Goal: Information Seeking & Learning: Check status

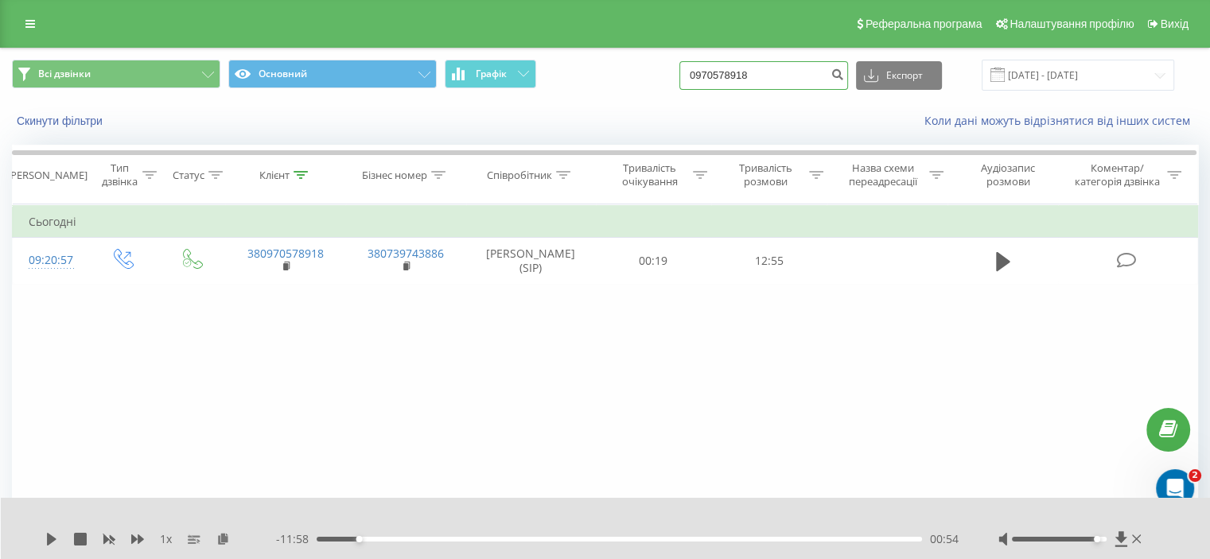
click at [761, 87] on input "0970578918" at bounding box center [764, 75] width 169 height 29
paste input "7373710"
type input "0977373710"
click at [844, 76] on icon "submit" at bounding box center [838, 73] width 14 height 10
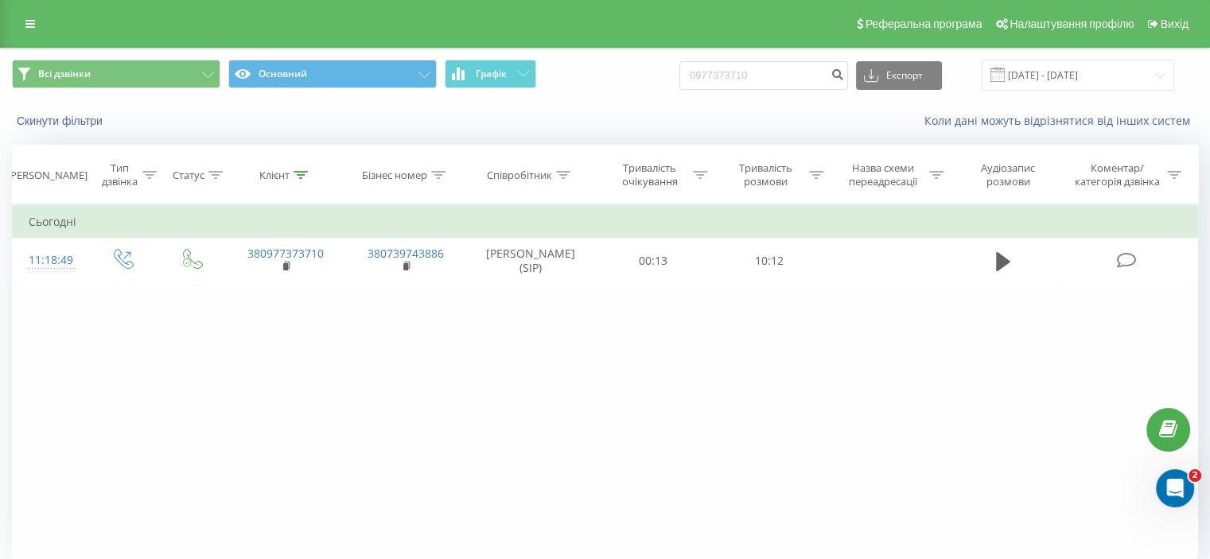
drag, startPoint x: 980, startPoint y: 426, endPoint x: 984, endPoint y: 378, distance: 47.9
click at [980, 426] on div "Фільтрувати за умовою Дорівнює Введіть значення Скасувати OK Фільтрувати за умо…" at bounding box center [605, 384] width 1187 height 358
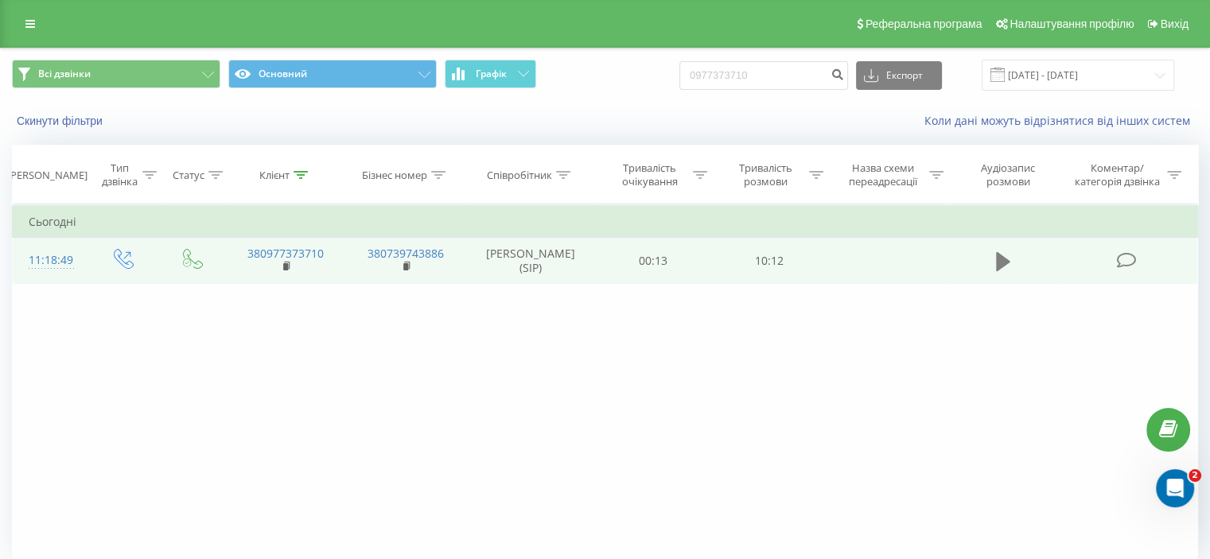
click at [1004, 258] on icon at bounding box center [1003, 261] width 14 height 19
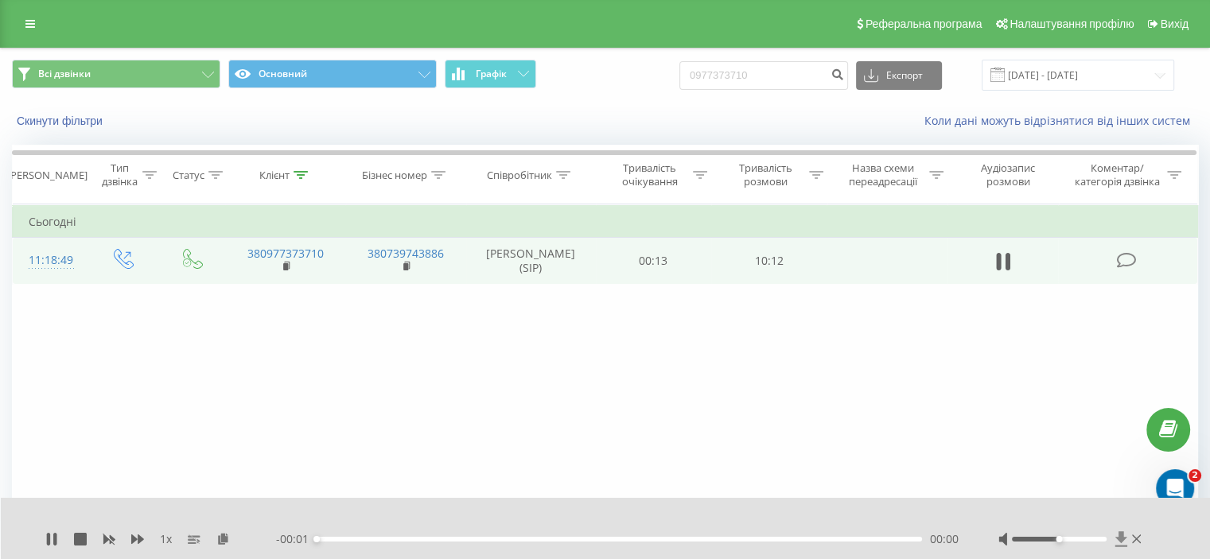
click at [1118, 541] on icon at bounding box center [1122, 540] width 14 height 16
drag, startPoint x: 1066, startPoint y: 538, endPoint x: 1118, endPoint y: 542, distance: 51.9
click at [1118, 542] on div at bounding box center [1072, 540] width 146 height 16
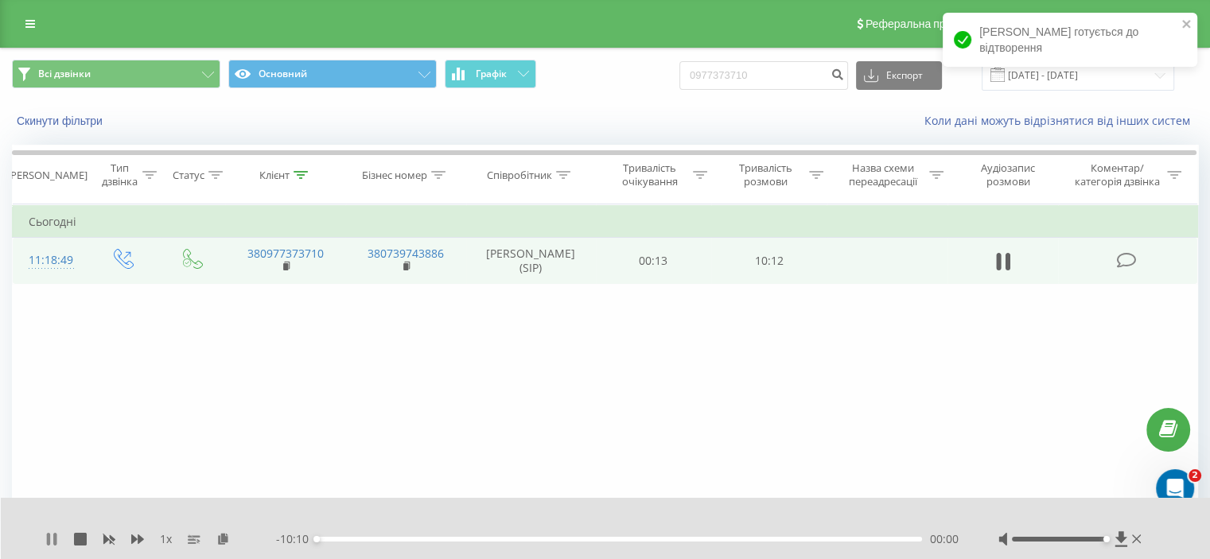
click at [57, 544] on icon at bounding box center [54, 539] width 3 height 13
